Goal: Entertainment & Leisure: Consume media (video, audio)

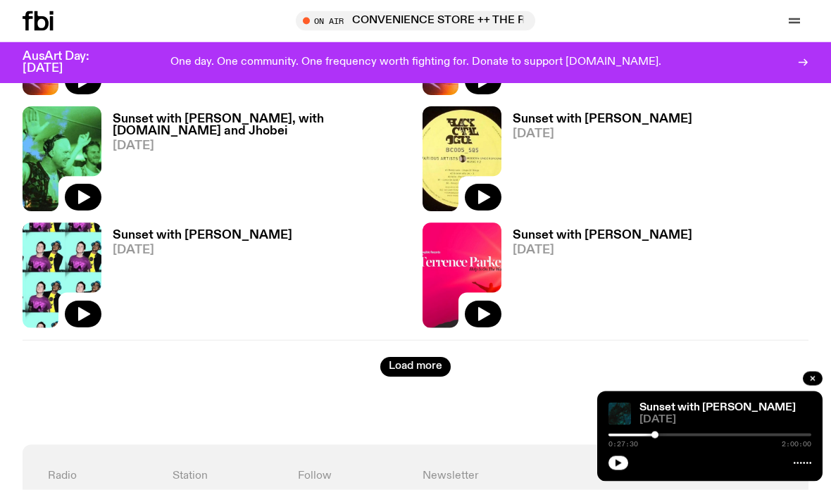
scroll to position [2463, 0]
click at [808, 386] on button "button" at bounding box center [813, 379] width 20 height 14
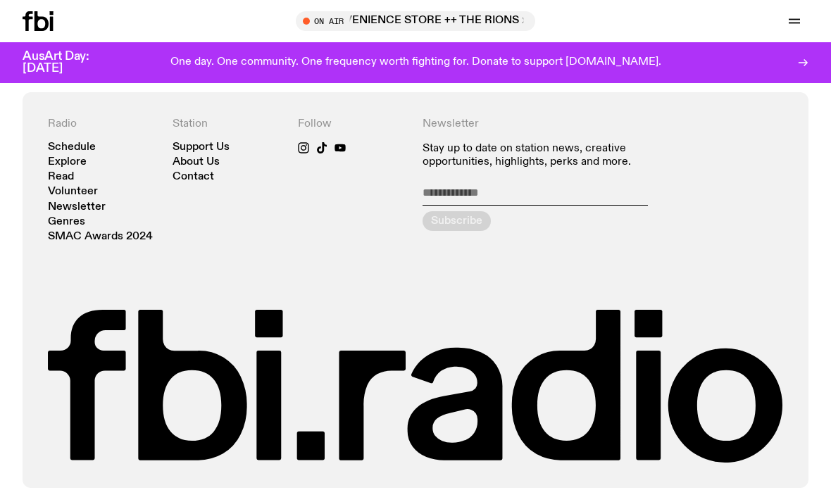
scroll to position [2800, 0]
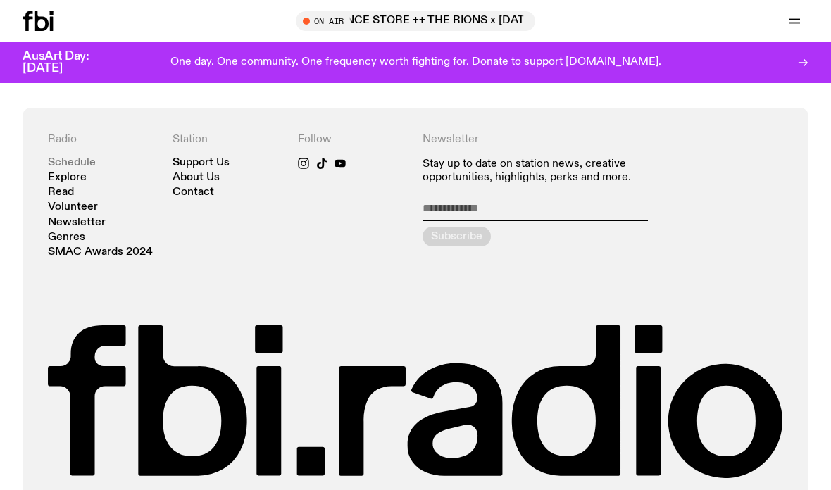
click at [55, 158] on link "Schedule" at bounding box center [72, 163] width 48 height 11
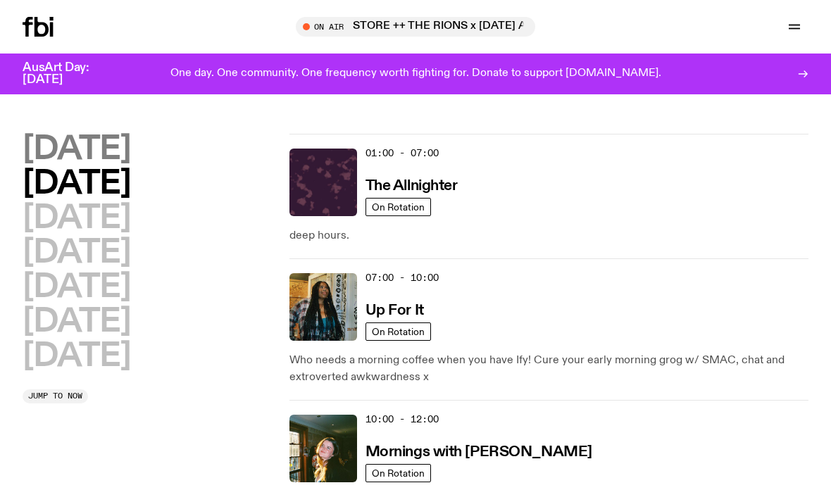
click at [67, 143] on h2 "[DATE]" at bounding box center [77, 150] width 108 height 32
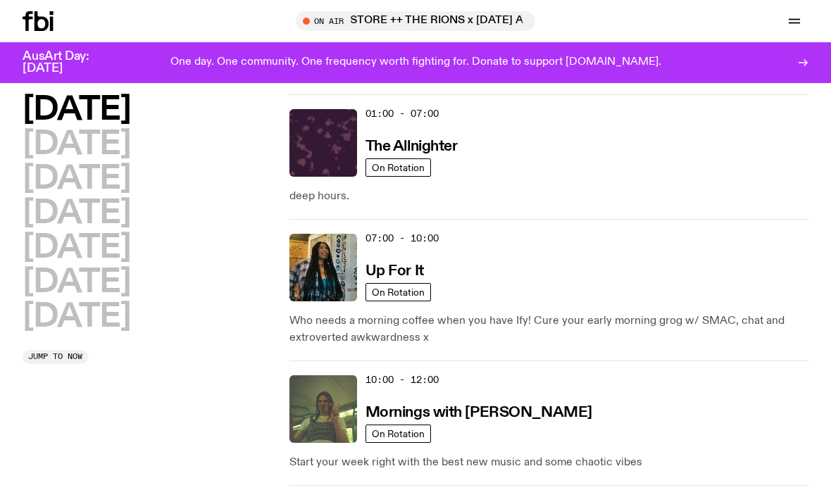
scroll to position [39, 0]
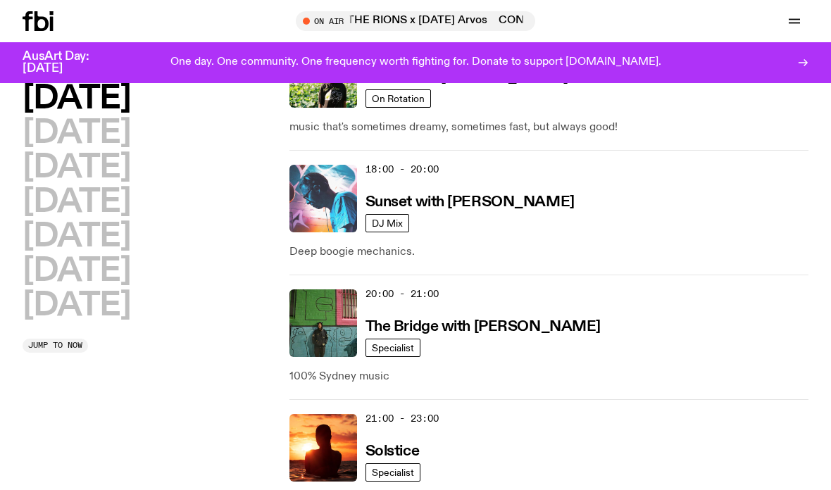
click at [328, 194] on img at bounding box center [323, 199] width 68 height 68
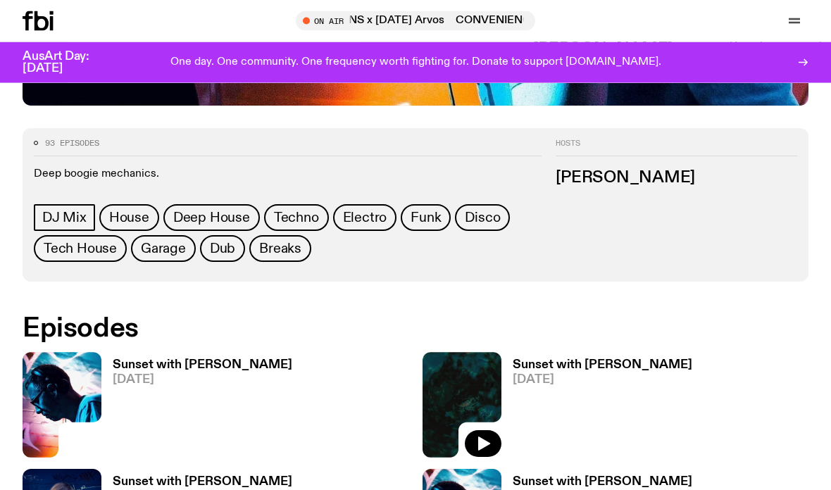
click at [64, 353] on img at bounding box center [62, 405] width 79 height 105
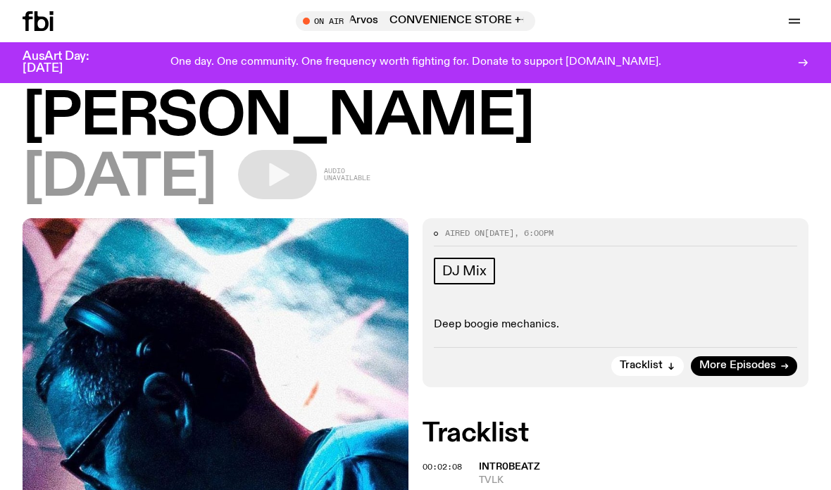
click at [294, 396] on img at bounding box center [216, 475] width 386 height 514
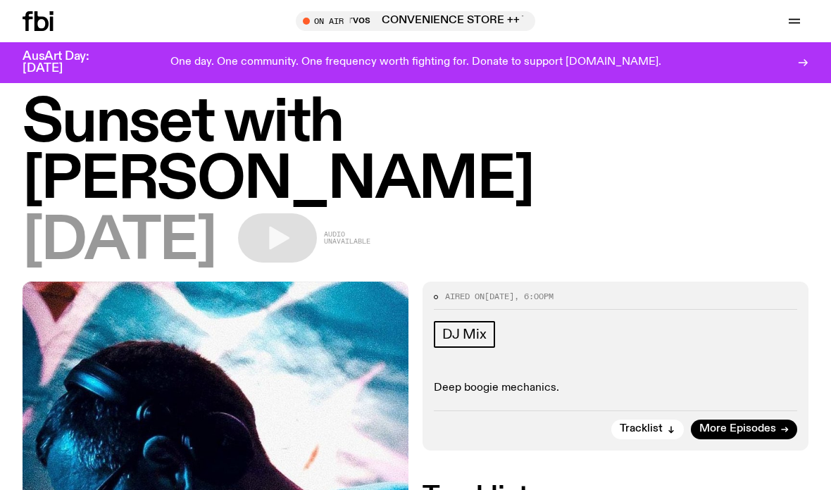
scroll to position [28, 0]
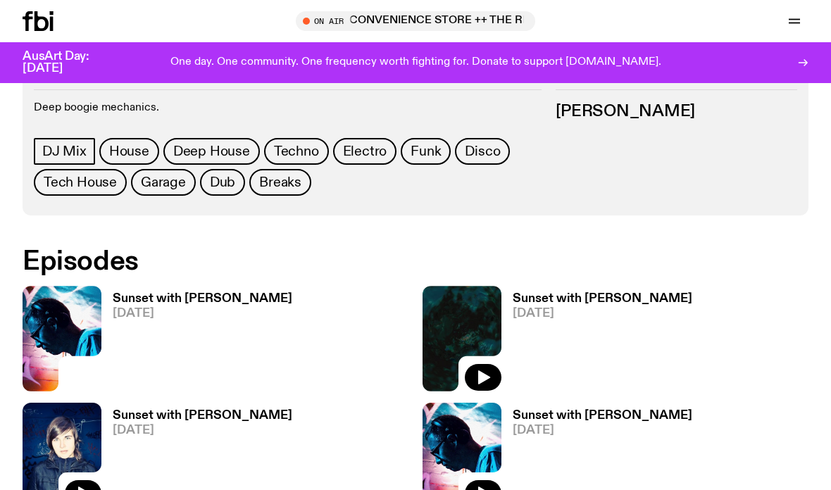
scroll to position [654, 0]
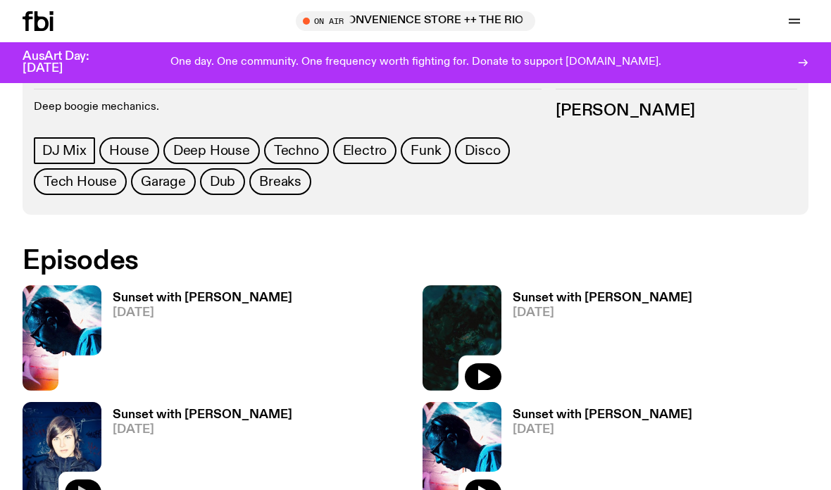
click at [82, 486] on icon "button" at bounding box center [84, 493] width 12 height 14
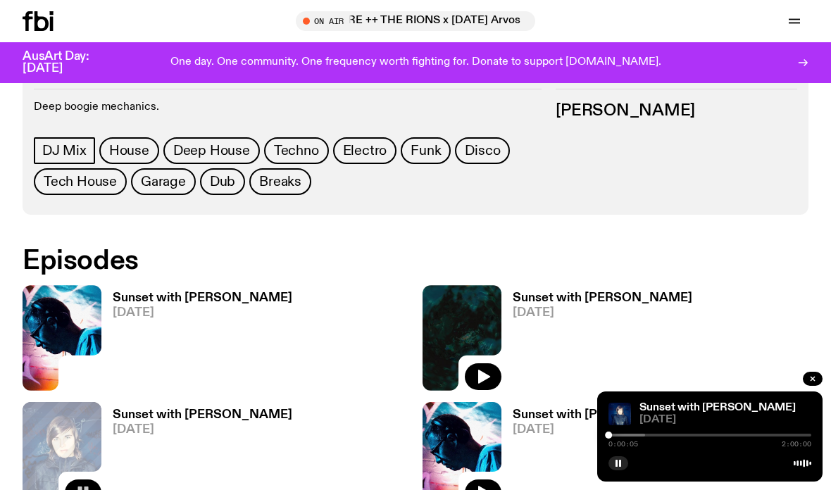
click at [653, 437] on div at bounding box center [709, 435] width 203 height 3
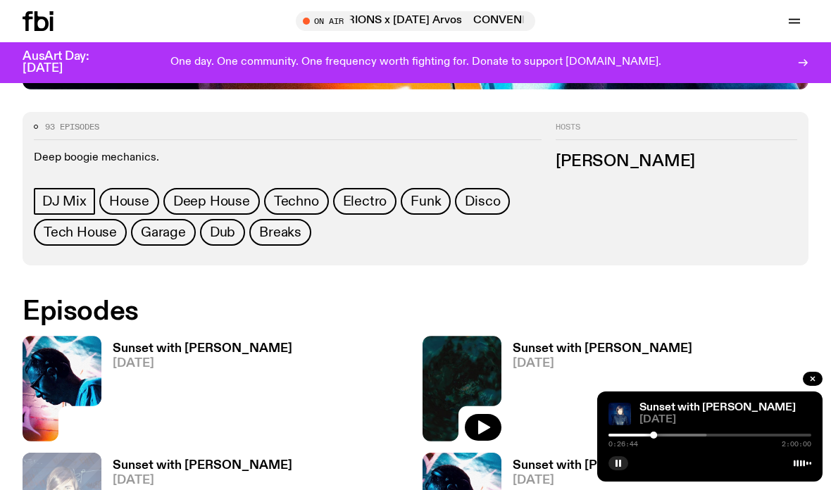
scroll to position [613, 0]
